Goal: Transaction & Acquisition: Obtain resource

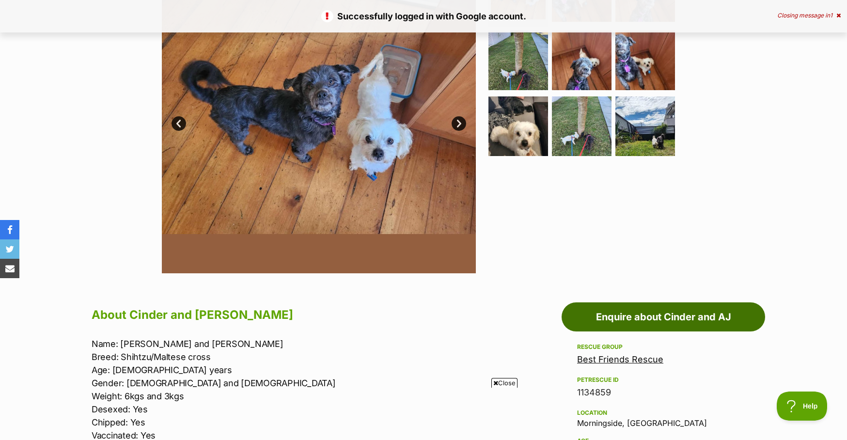
click at [641, 323] on link "Enquire about Cinder and AJ" at bounding box center [664, 316] width 204 height 29
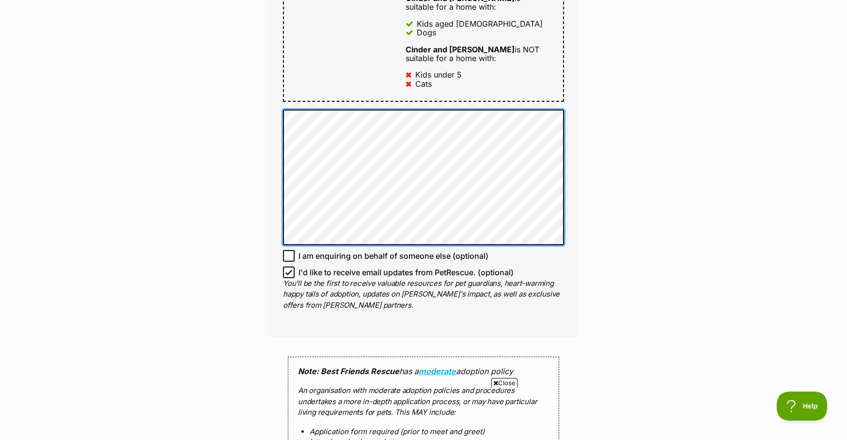
scroll to position [727, 0]
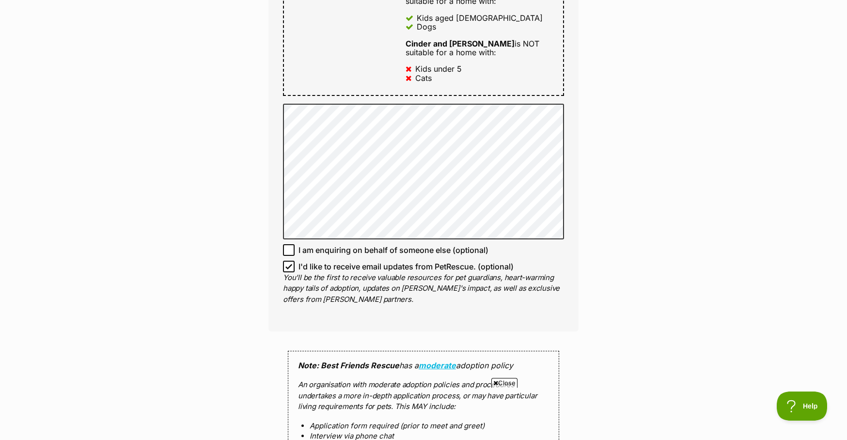
click at [287, 263] on icon at bounding box center [289, 266] width 7 height 7
click at [287, 261] on input "I'd like to receive email updates from PetRescue. (optional)" at bounding box center [289, 267] width 12 height 12
checkbox input "false"
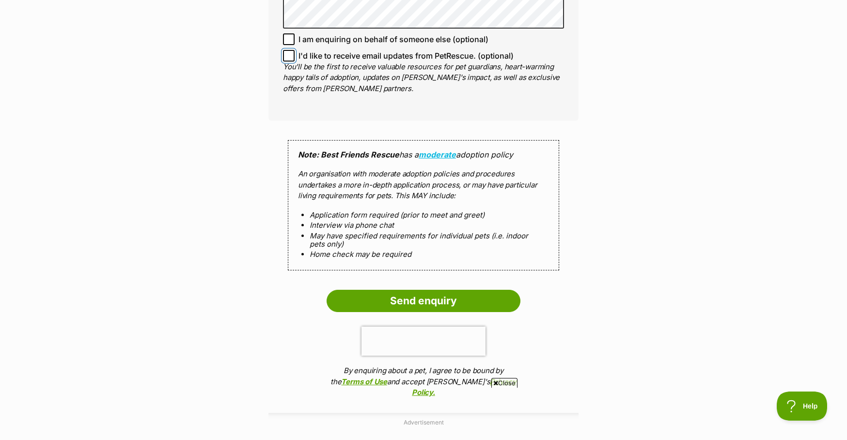
scroll to position [969, 0]
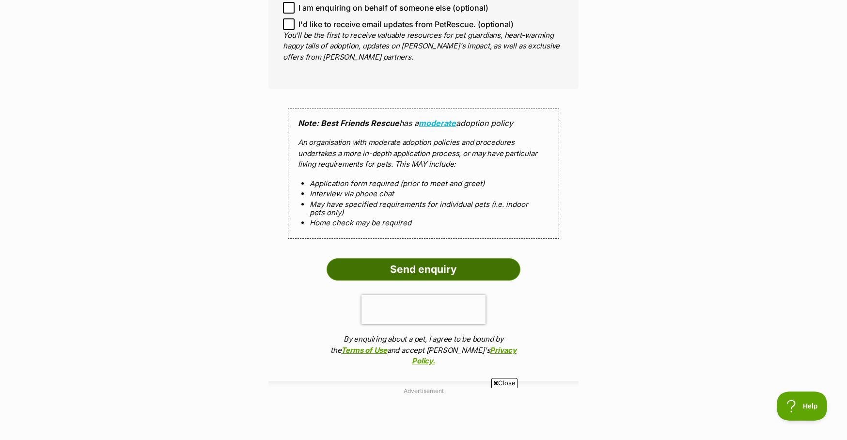
click at [425, 258] on input "Send enquiry" at bounding box center [424, 269] width 194 height 22
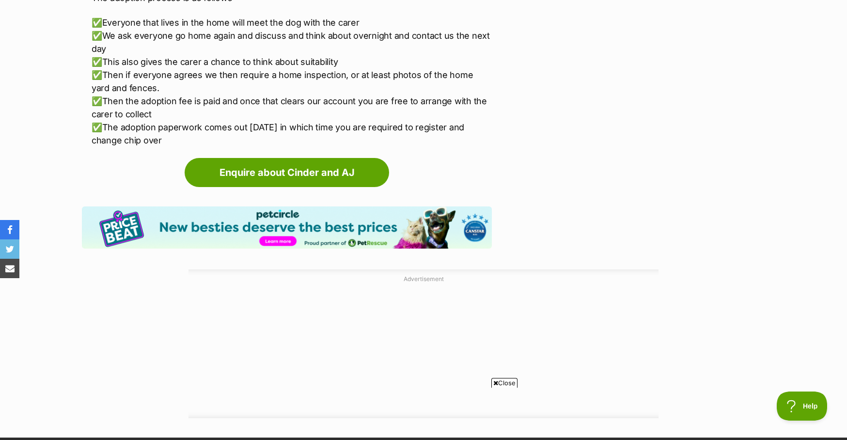
scroll to position [2036, 0]
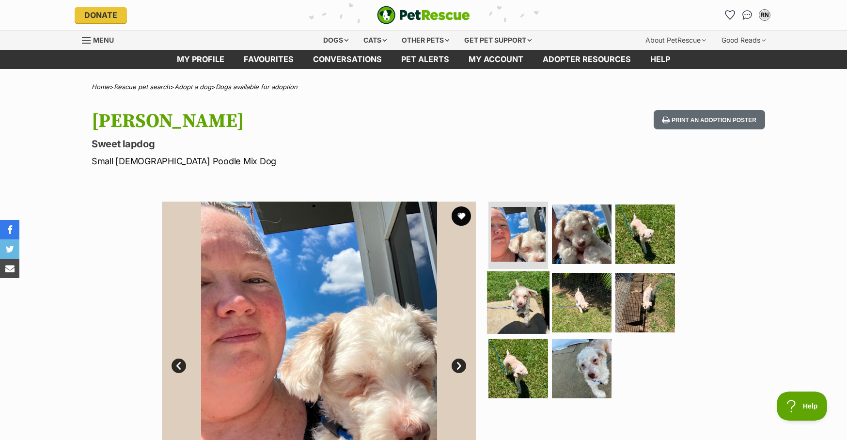
click at [541, 308] on img at bounding box center [518, 302] width 63 height 63
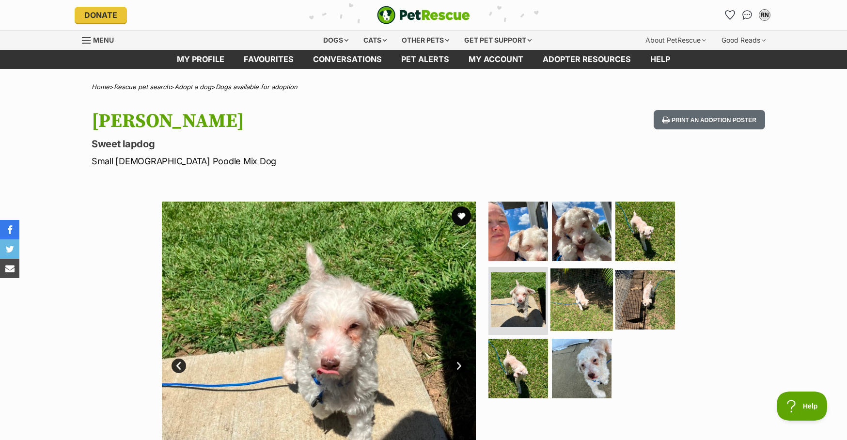
click at [584, 296] on img at bounding box center [582, 300] width 63 height 63
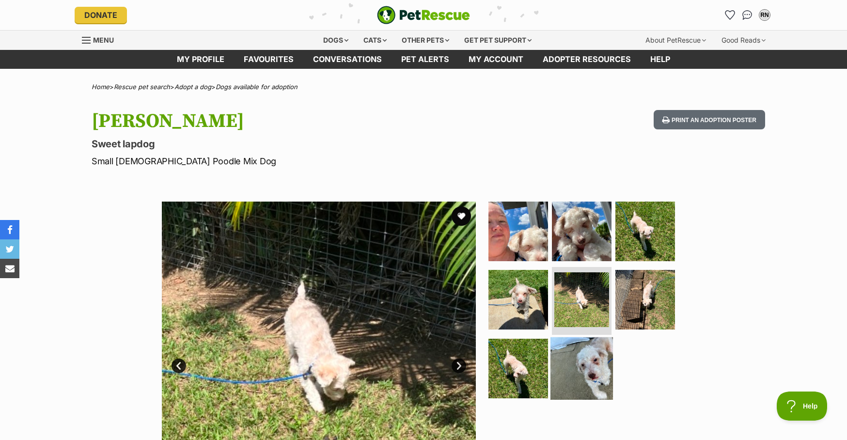
click at [598, 353] on img at bounding box center [582, 368] width 63 height 63
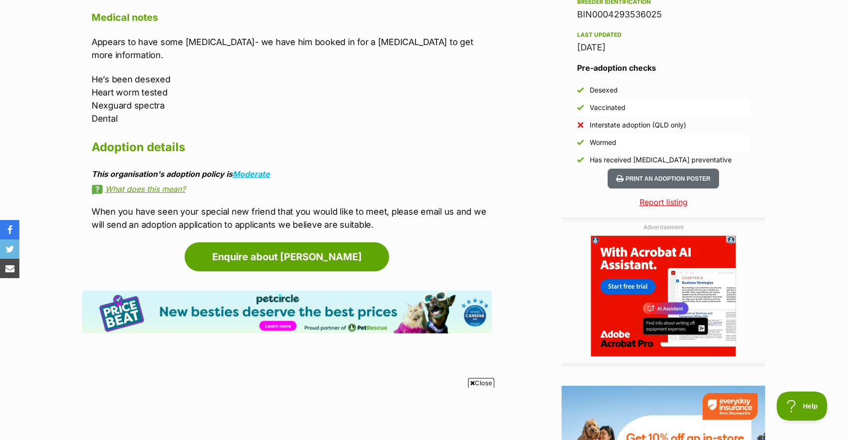
scroll to position [873, 0]
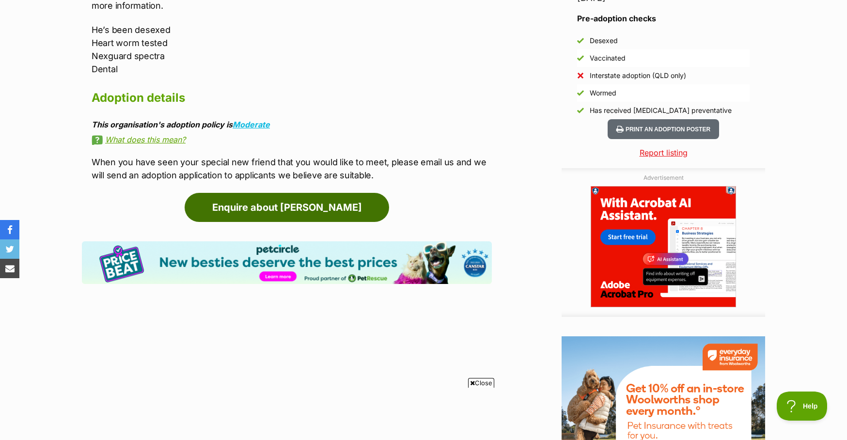
click at [333, 193] on link "Enquire about [PERSON_NAME]" at bounding box center [287, 207] width 205 height 29
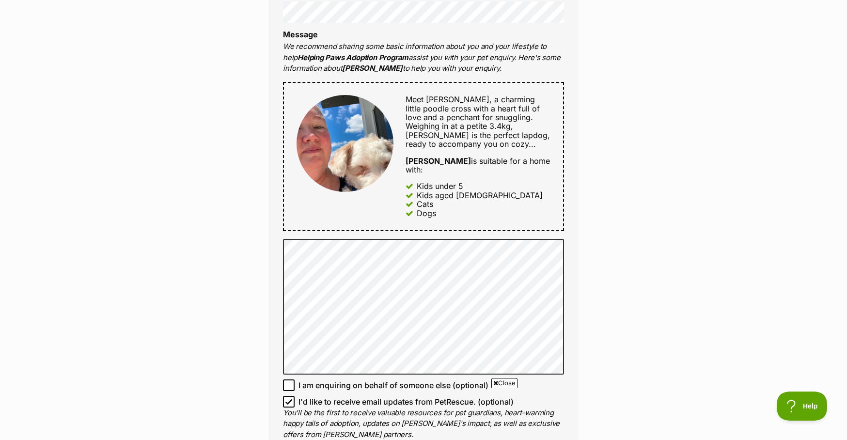
scroll to position [533, 0]
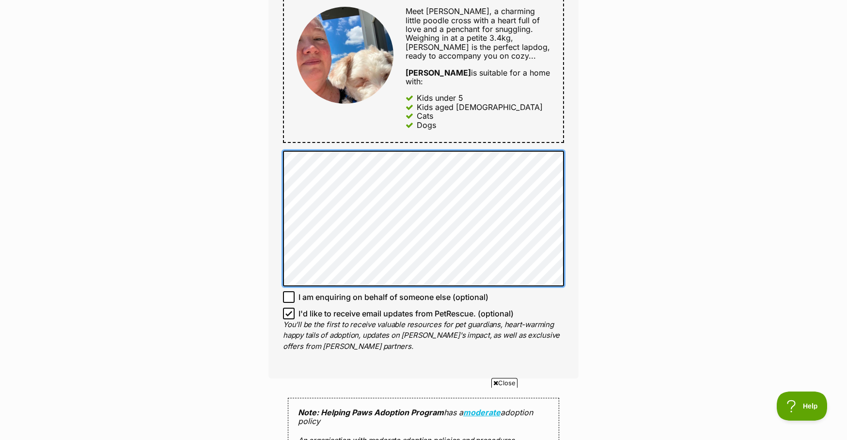
click at [182, 130] on div "Enquire about Alex Want to increase your chances of a successful enquiry? Updat…" at bounding box center [423, 191] width 847 height 1273
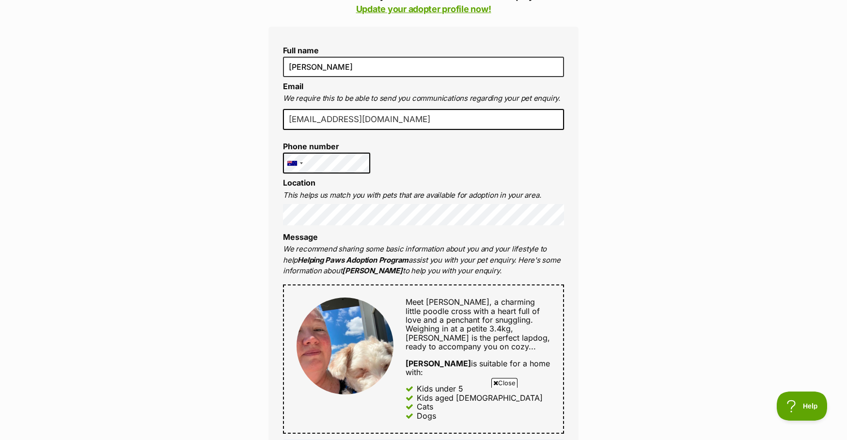
scroll to position [0, 0]
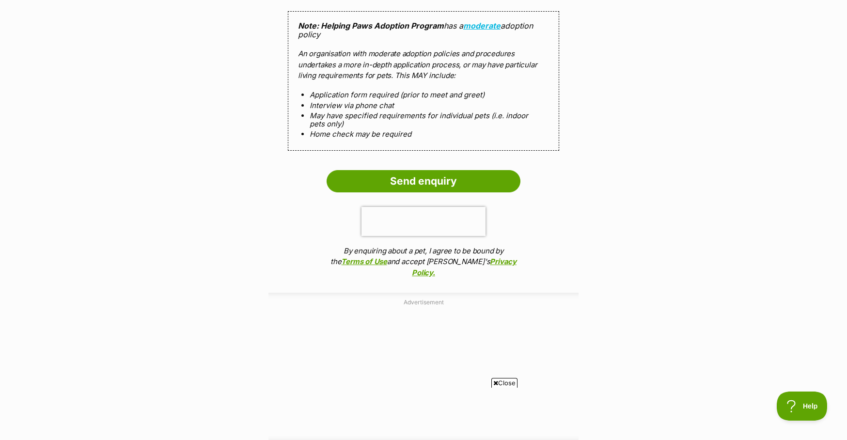
scroll to position [921, 0]
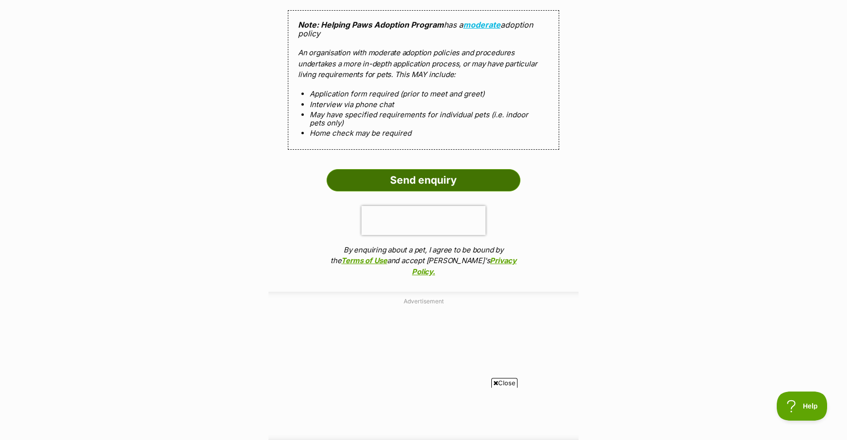
click at [431, 171] on input "Send enquiry" at bounding box center [424, 180] width 194 height 22
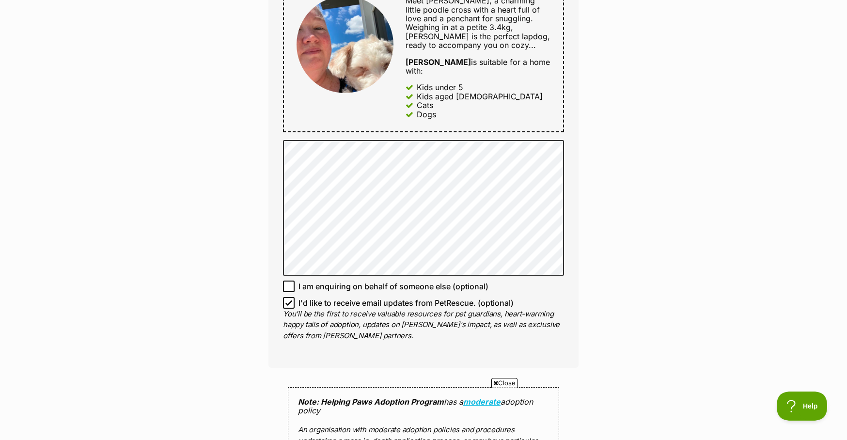
scroll to position [969, 0]
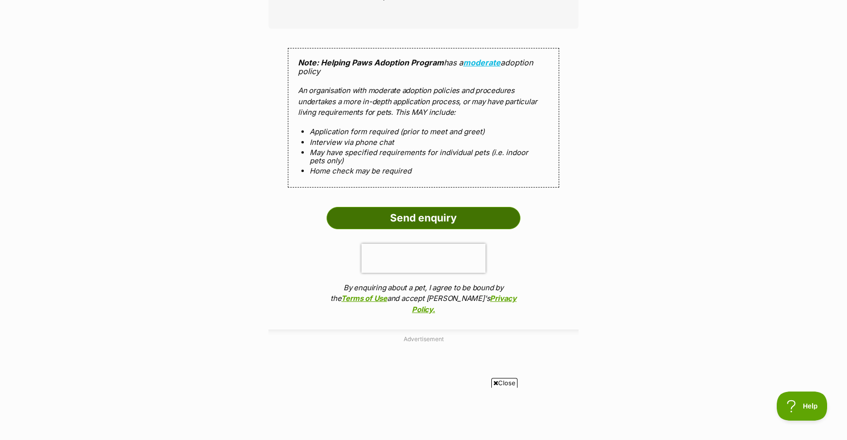
click at [481, 213] on input "Send enquiry" at bounding box center [424, 218] width 194 height 22
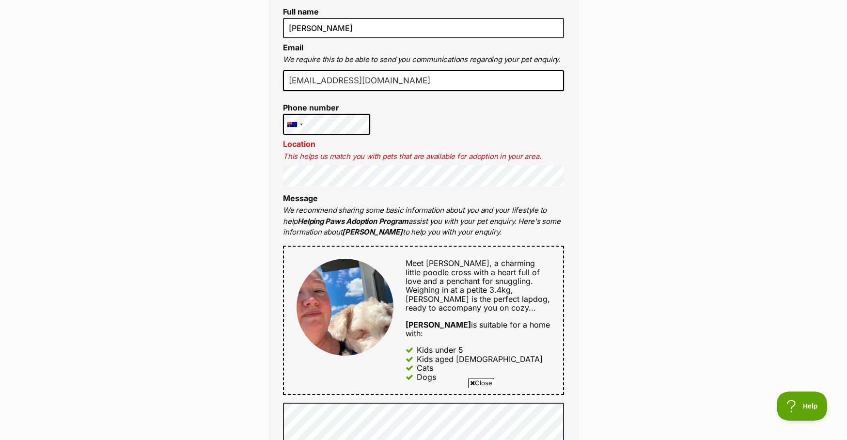
click at [426, 190] on div "Full name Richard Neubauer Email We require this to be able to send you communi…" at bounding box center [424, 309] width 310 height 643
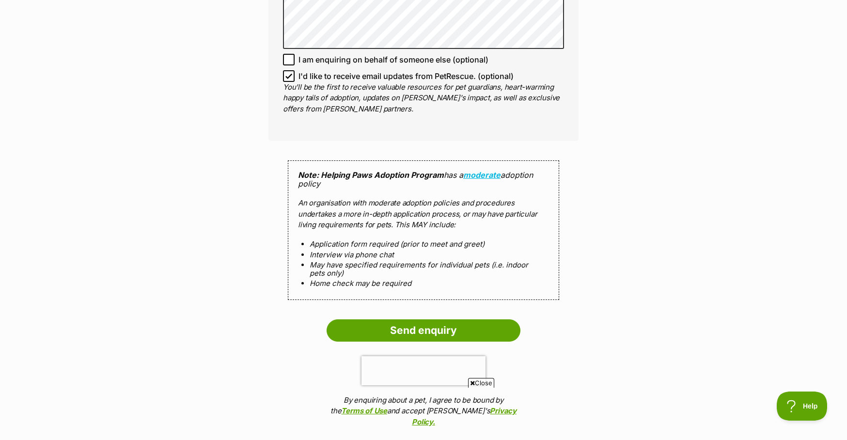
scroll to position [1066, 0]
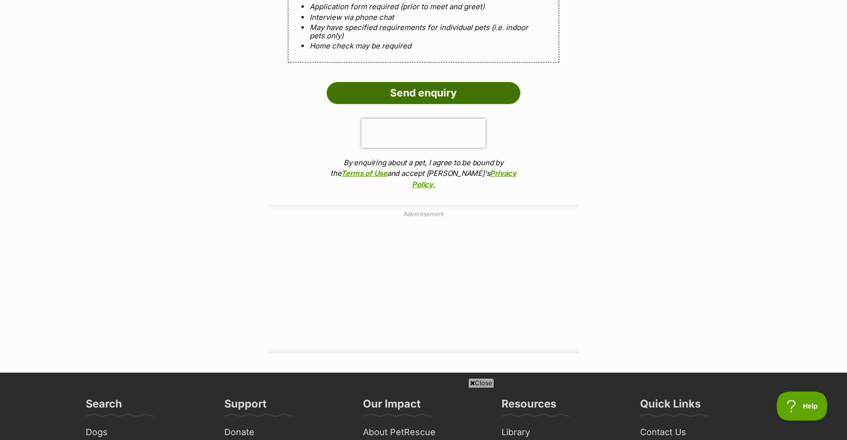
click at [394, 82] on input "Send enquiry" at bounding box center [424, 93] width 194 height 22
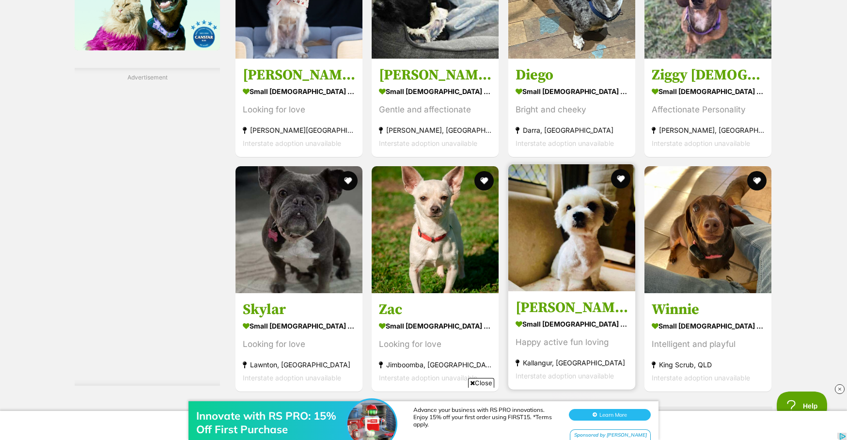
click at [590, 237] on img at bounding box center [571, 227] width 127 height 127
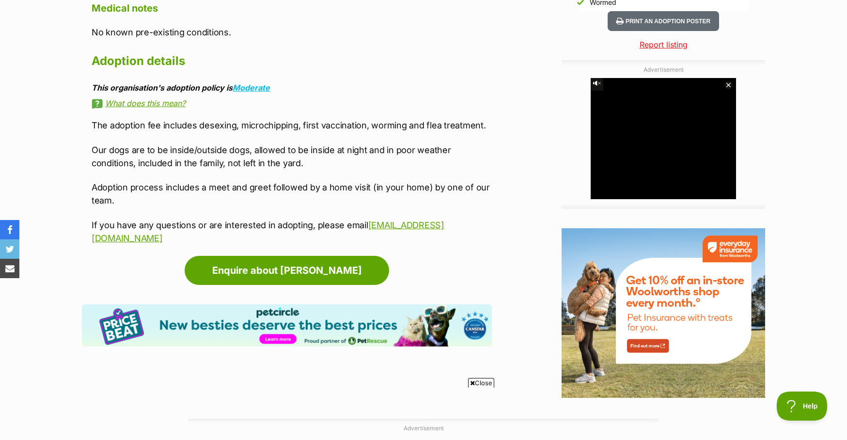
scroll to position [921, 0]
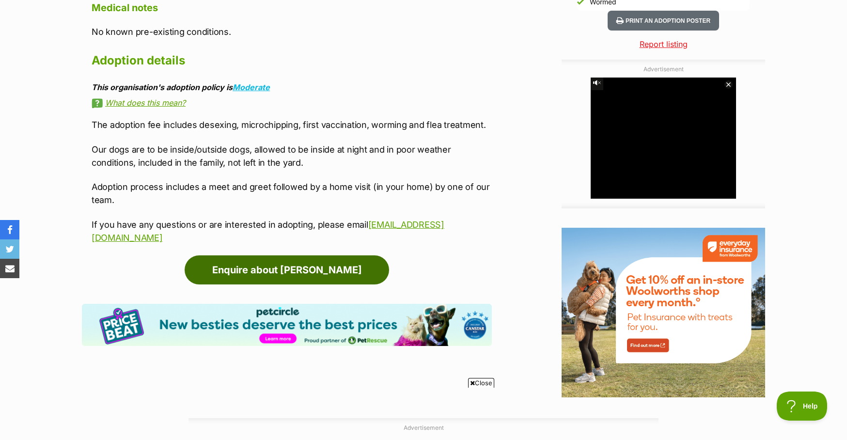
click at [327, 272] on link "Enquire about [PERSON_NAME]" at bounding box center [287, 269] width 205 height 29
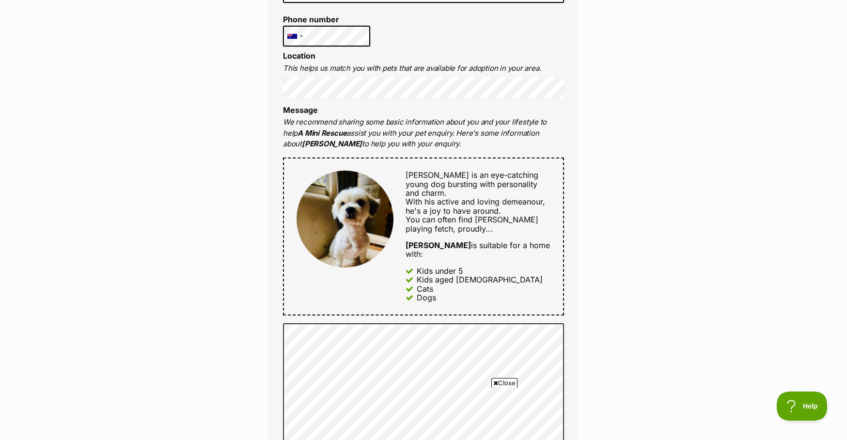
scroll to position [436, 0]
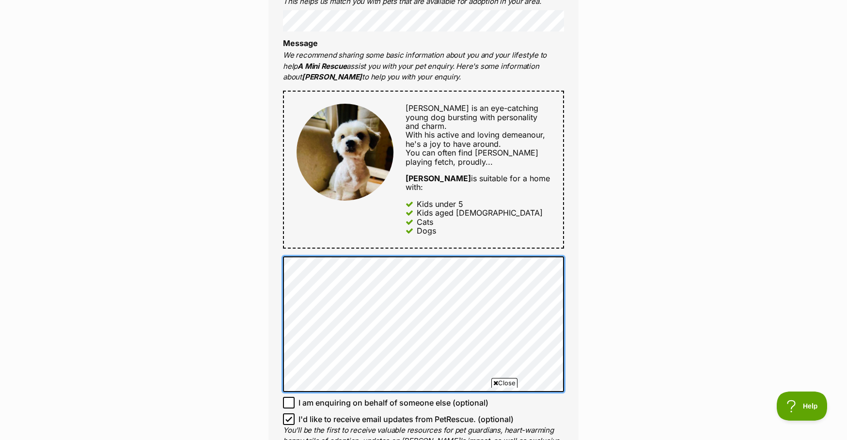
click at [201, 196] on div "Enquire about Wilson Want to increase your chances of a successful enquiry? Upd…" at bounding box center [423, 288] width 847 height 1273
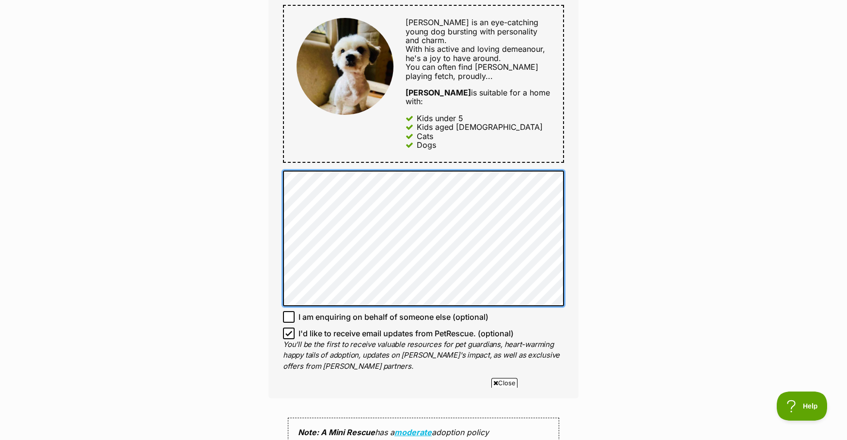
scroll to position [533, 0]
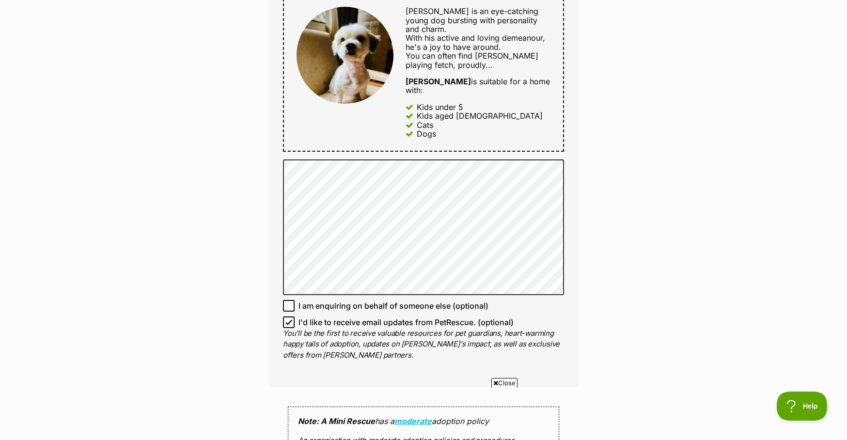
click at [290, 319] on icon at bounding box center [289, 322] width 7 height 7
click at [290, 317] on input "I'd like to receive email updates from PetRescue. (optional)" at bounding box center [289, 323] width 12 height 12
checkbox input "false"
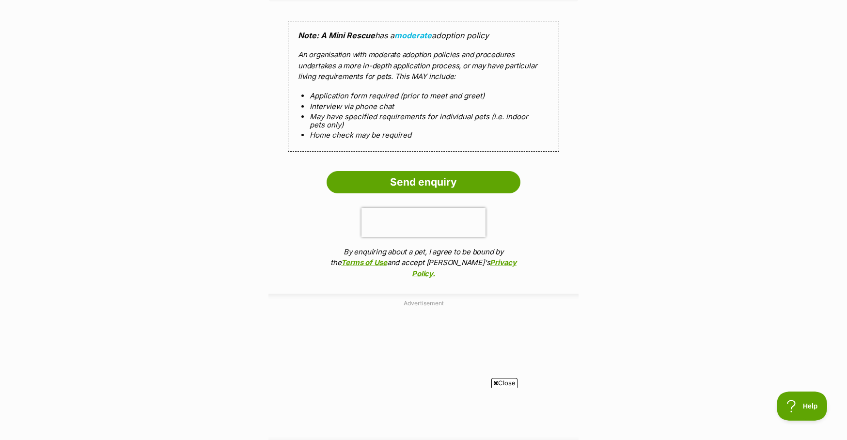
scroll to position [921, 0]
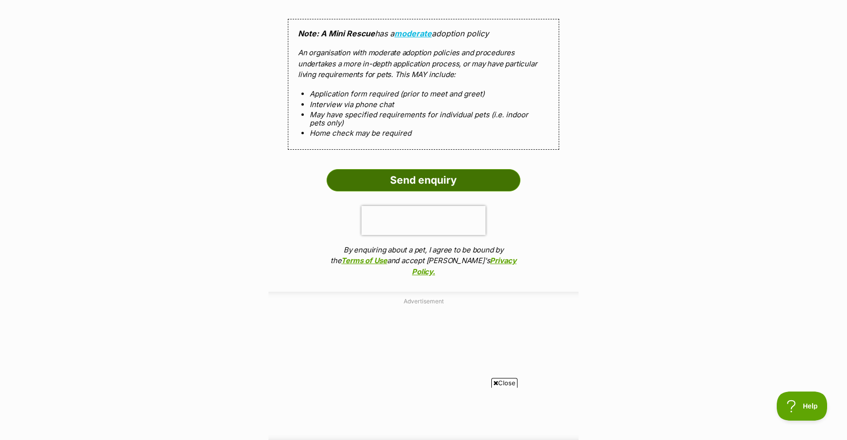
click at [404, 169] on input "Send enquiry" at bounding box center [424, 180] width 194 height 22
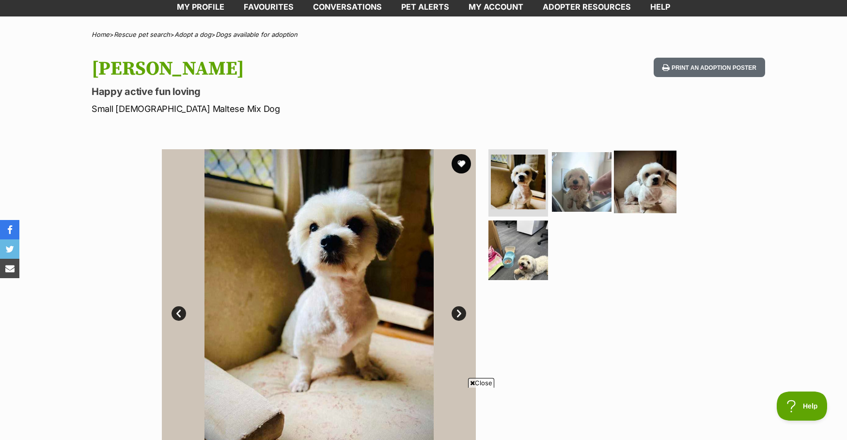
scroll to position [48, 0]
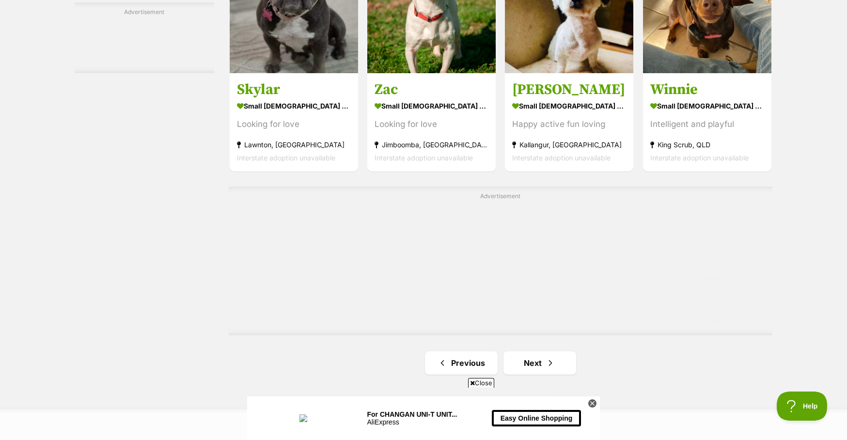
scroll to position [1602, 0]
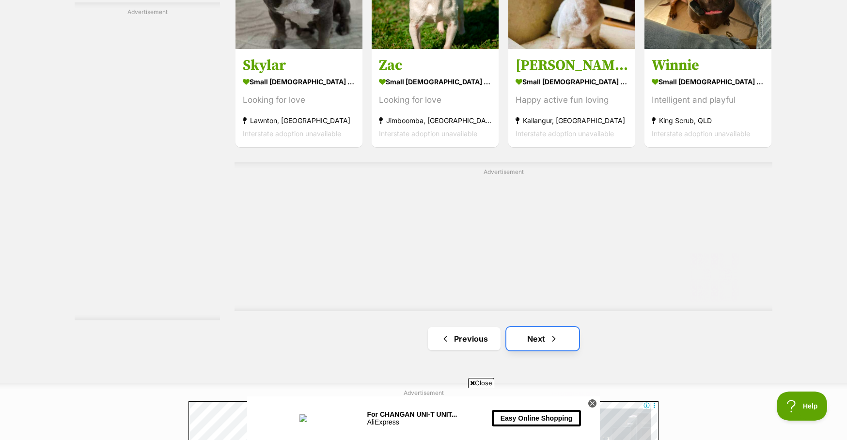
click at [553, 347] on link "Next" at bounding box center [543, 338] width 73 height 23
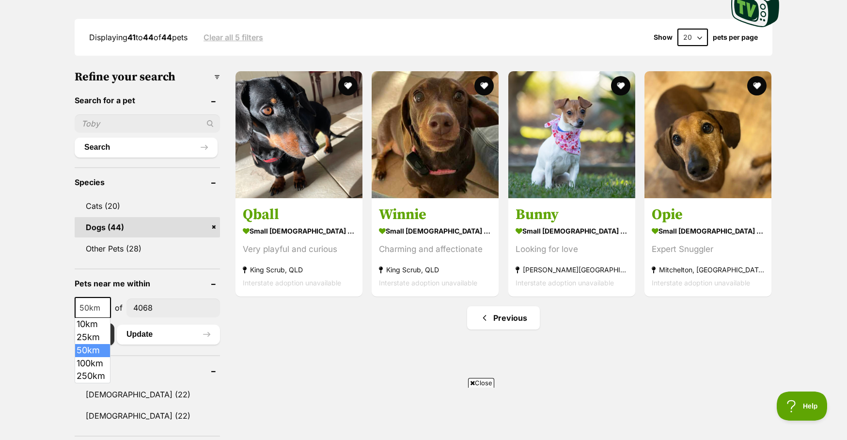
click at [103, 306] on span at bounding box center [106, 307] width 10 height 21
select select "100"
click at [151, 333] on button "Update" at bounding box center [168, 334] width 103 height 19
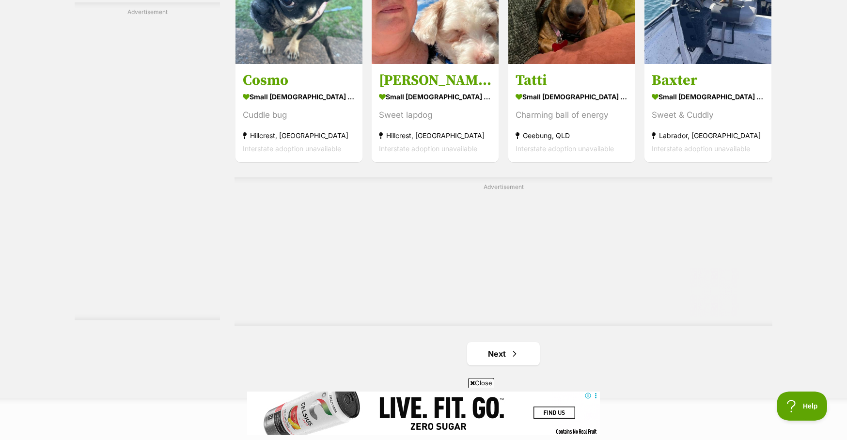
scroll to position [1648, 0]
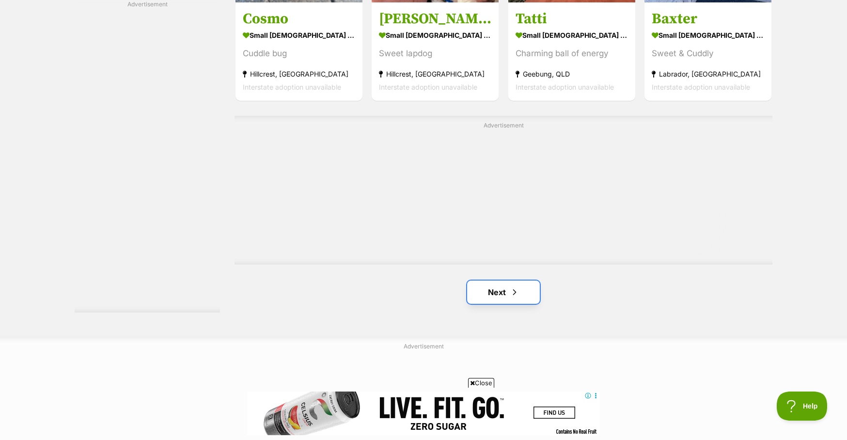
click at [504, 291] on link "Next" at bounding box center [503, 292] width 73 height 23
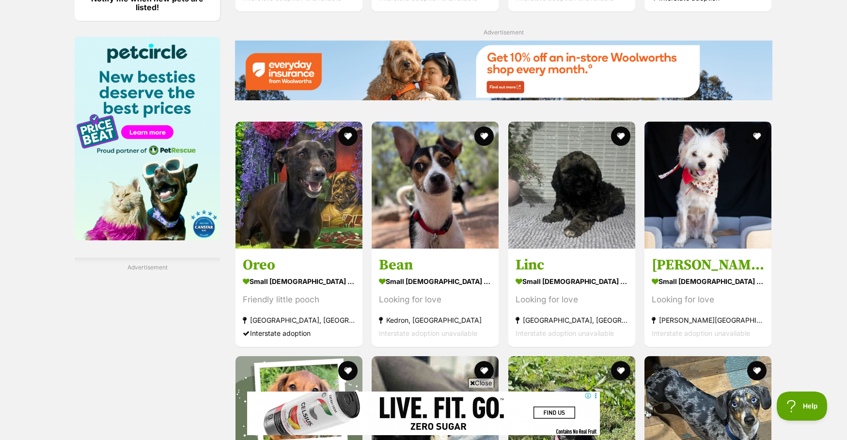
scroll to position [1212, 0]
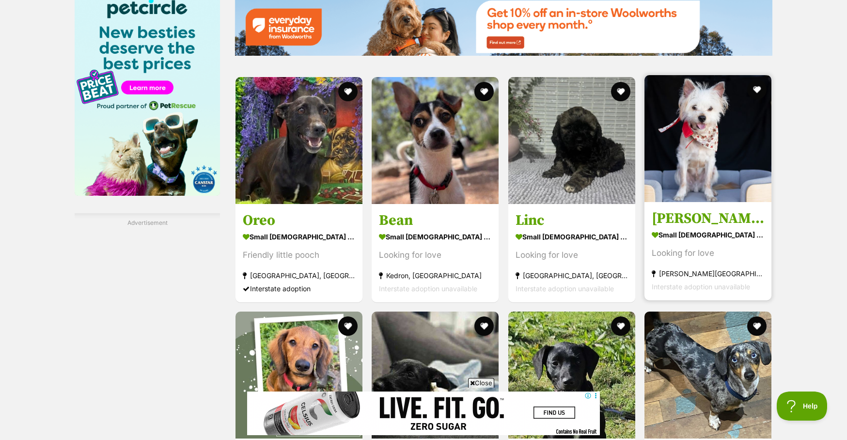
click at [735, 166] on img at bounding box center [708, 138] width 127 height 127
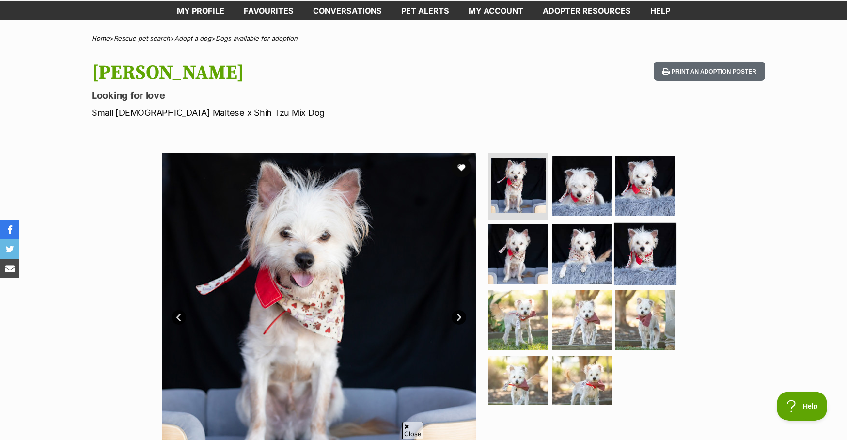
click at [652, 239] on img at bounding box center [645, 254] width 63 height 63
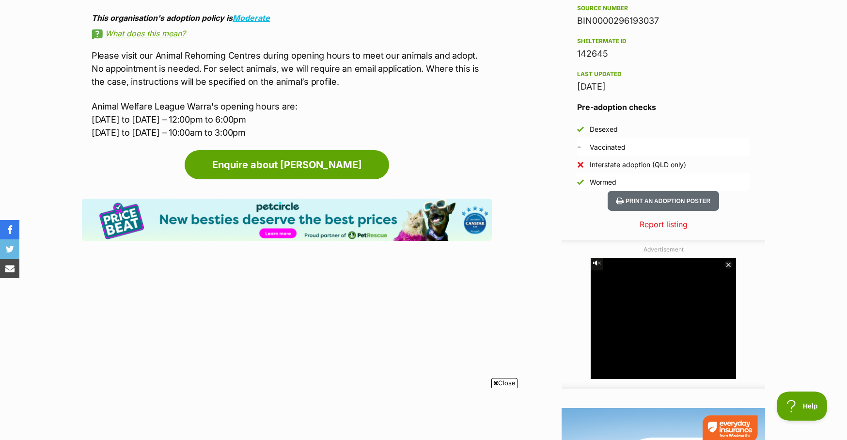
scroll to position [630, 0]
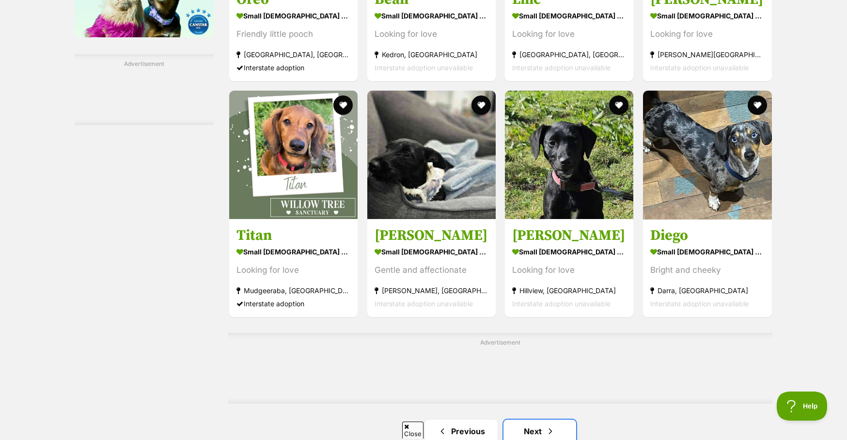
click at [550, 420] on link "Next" at bounding box center [540, 431] width 73 height 23
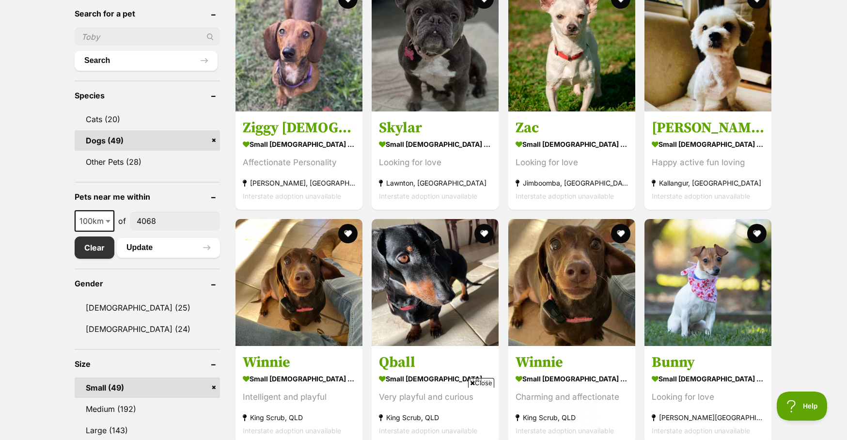
scroll to position [291, 0]
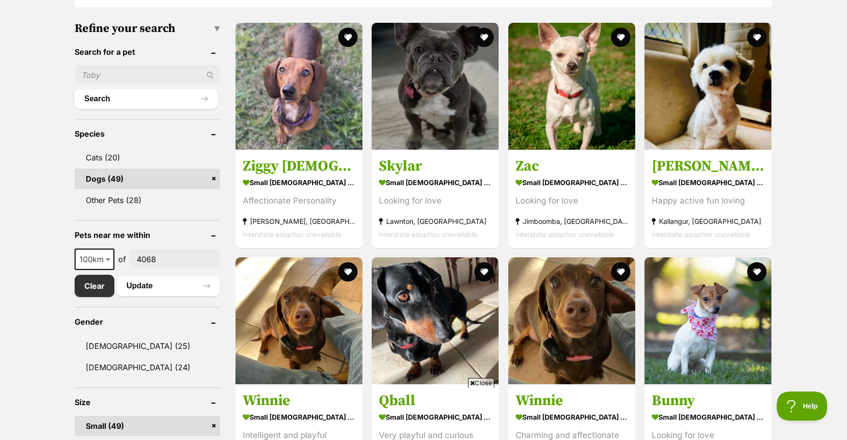
click at [93, 263] on span "100km" at bounding box center [95, 260] width 38 height 14
select select "250"
click at [150, 289] on button "Update" at bounding box center [168, 285] width 103 height 19
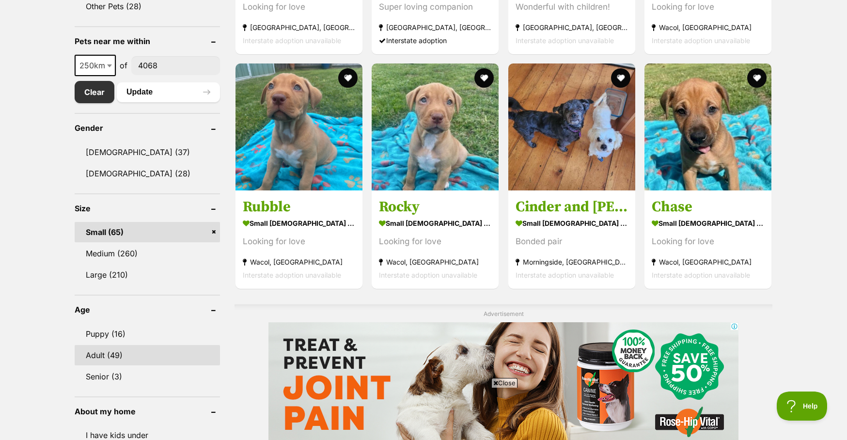
click at [95, 357] on link "Adult (49)" at bounding box center [147, 355] width 145 height 20
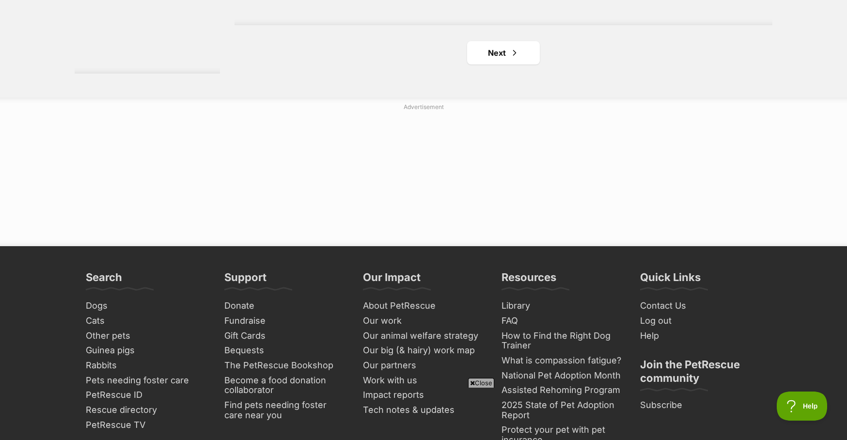
scroll to position [1890, 0]
click at [488, 48] on link "Next" at bounding box center [503, 52] width 73 height 23
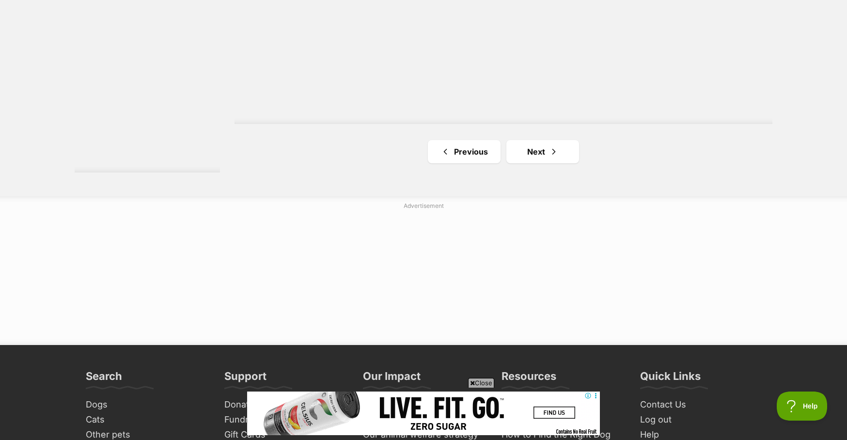
scroll to position [1793, 0]
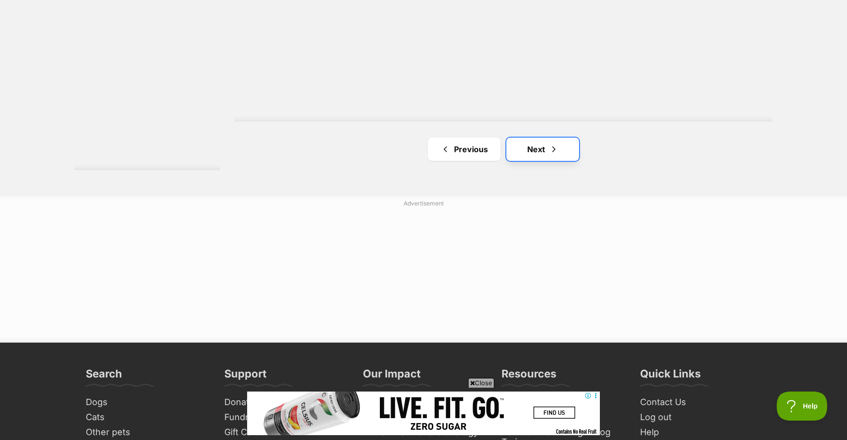
click at [531, 146] on link "Next" at bounding box center [543, 149] width 73 height 23
